Goal: Find specific page/section: Find specific page/section

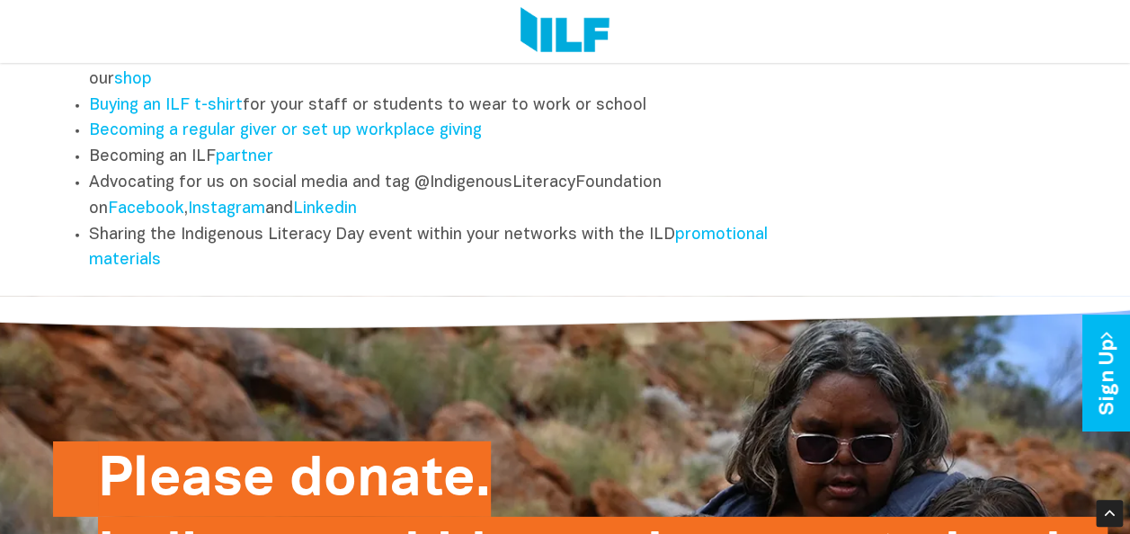
scroll to position [2966, 0]
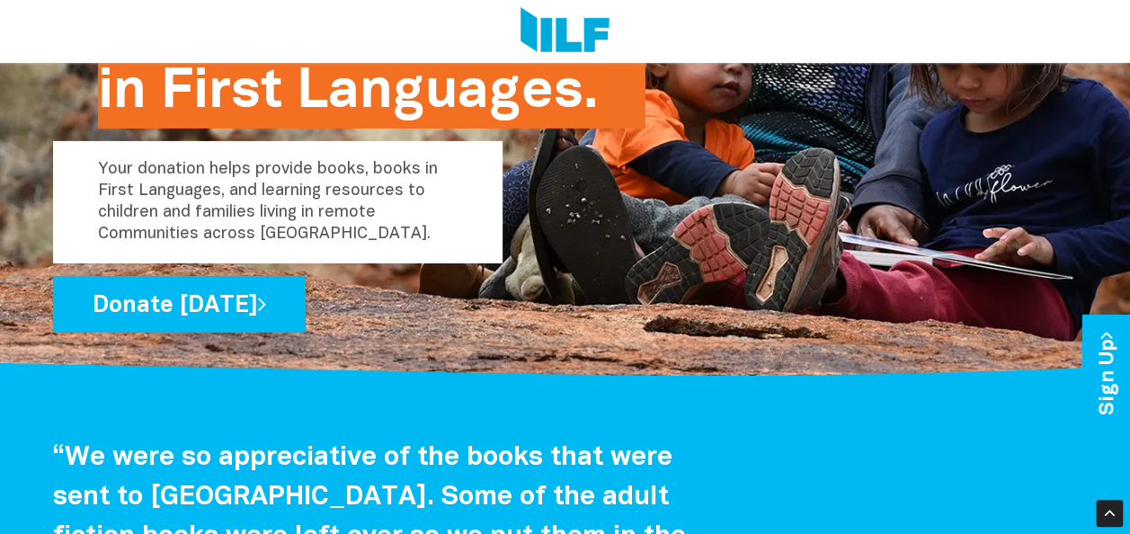
click at [548, 39] on img at bounding box center [564, 31] width 89 height 49
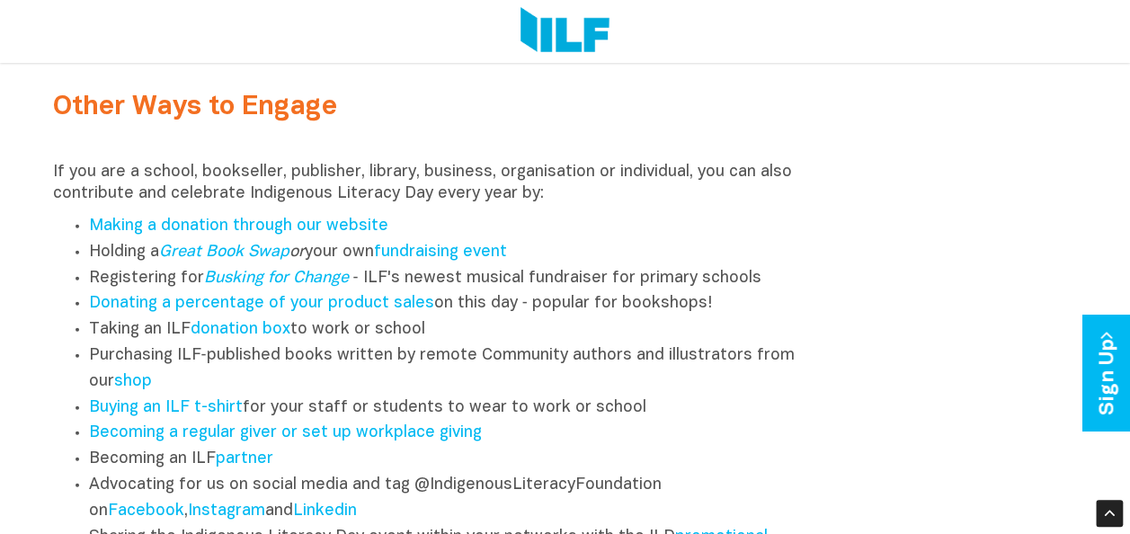
scroll to position [2241, 0]
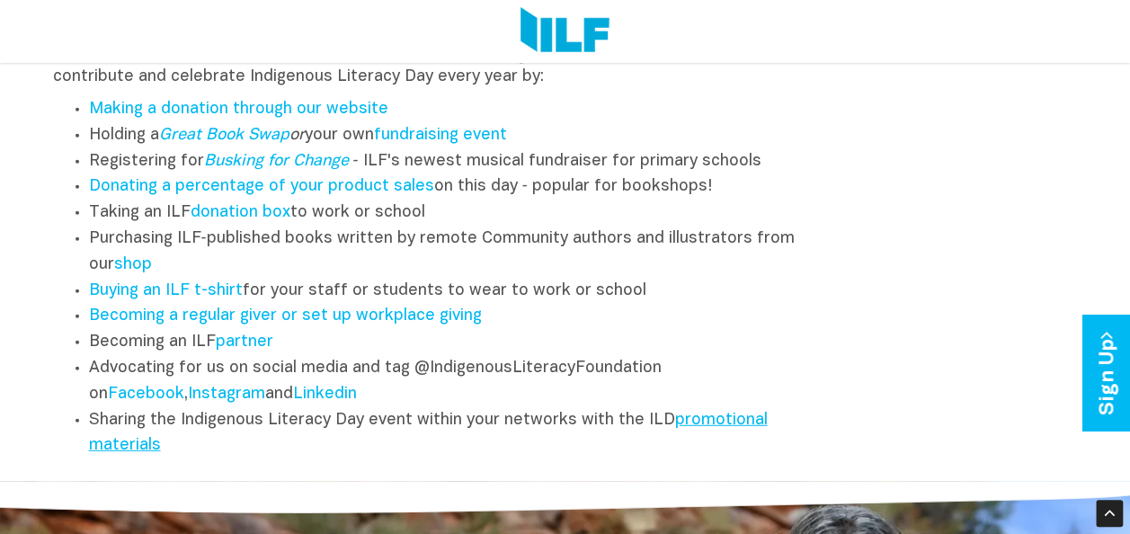
click at [699, 435] on link "promotional materials" at bounding box center [428, 433] width 679 height 41
